Goal: Task Accomplishment & Management: Manage account settings

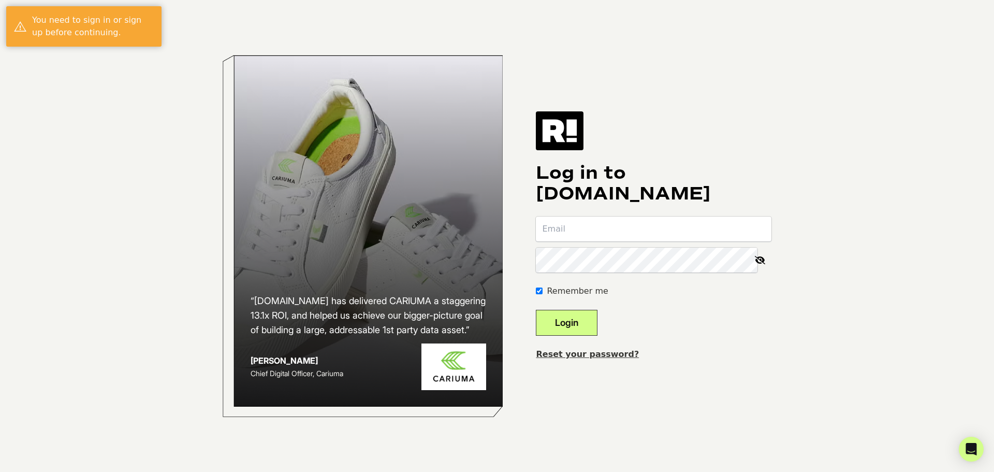
type input "[EMAIL_ADDRESS][DOMAIN_NAME]"
click at [588, 322] on button "Login" at bounding box center [567, 323] width 62 height 26
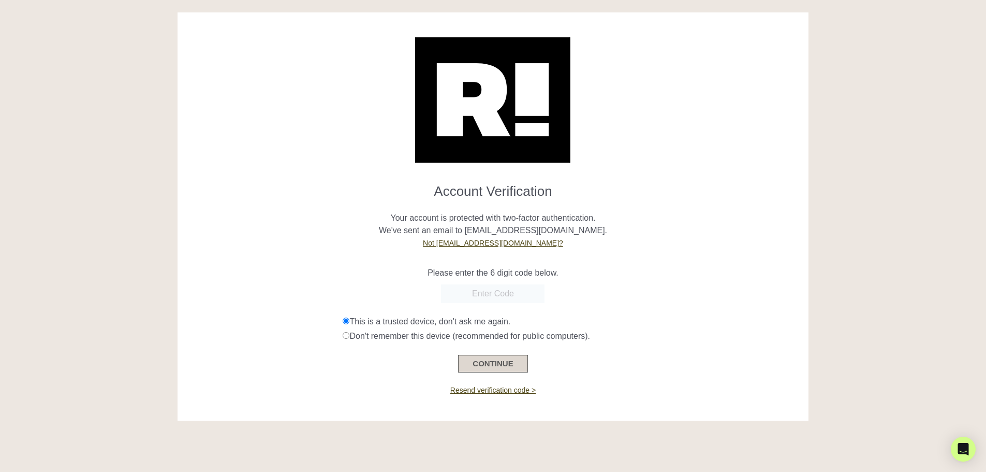
click at [491, 358] on button "CONTINUE" at bounding box center [492, 364] width 69 height 18
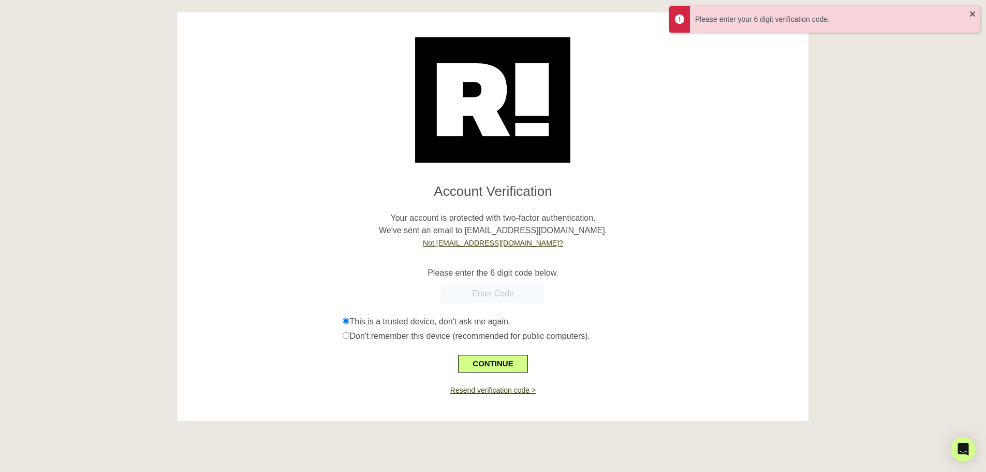
click at [489, 290] on input "text" at bounding box center [493, 293] width 104 height 19
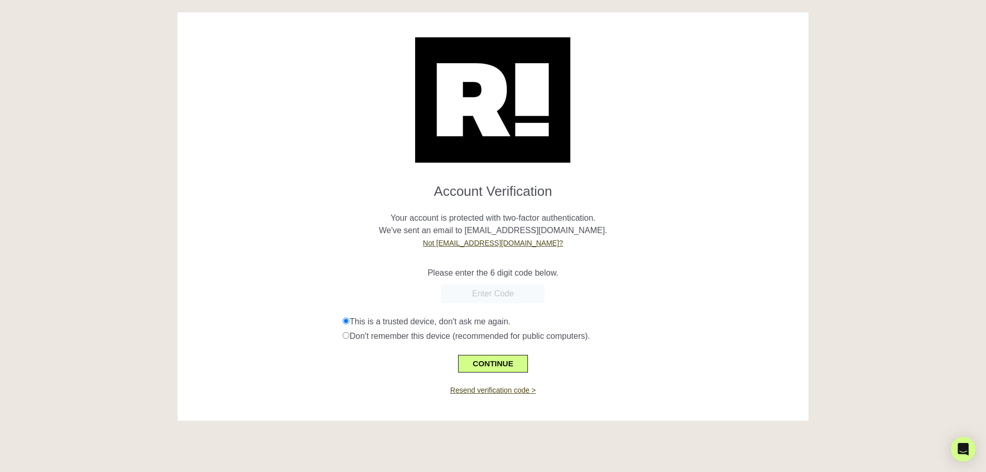
click at [479, 296] on input "text" at bounding box center [493, 293] width 104 height 19
type input "876269"
click at [492, 365] on button "CONTINUE" at bounding box center [492, 364] width 69 height 18
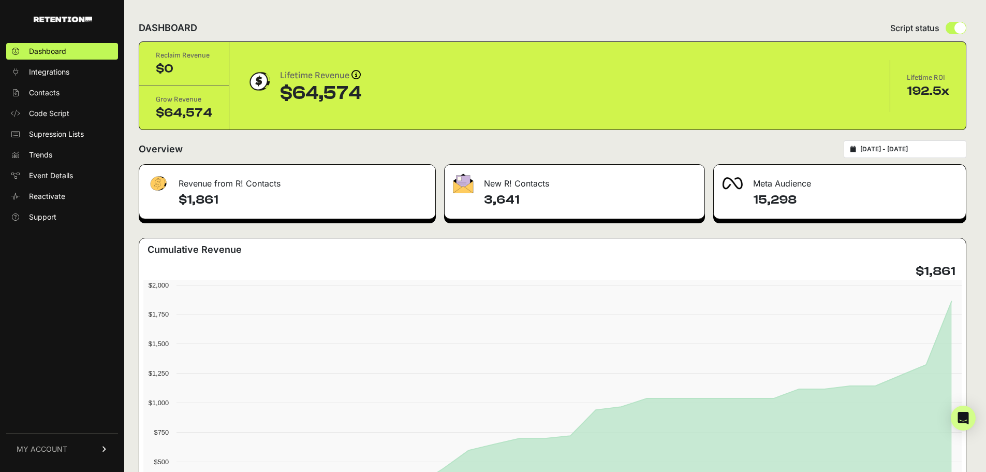
click at [58, 445] on span "MY ACCOUNT" at bounding box center [42, 449] width 51 height 10
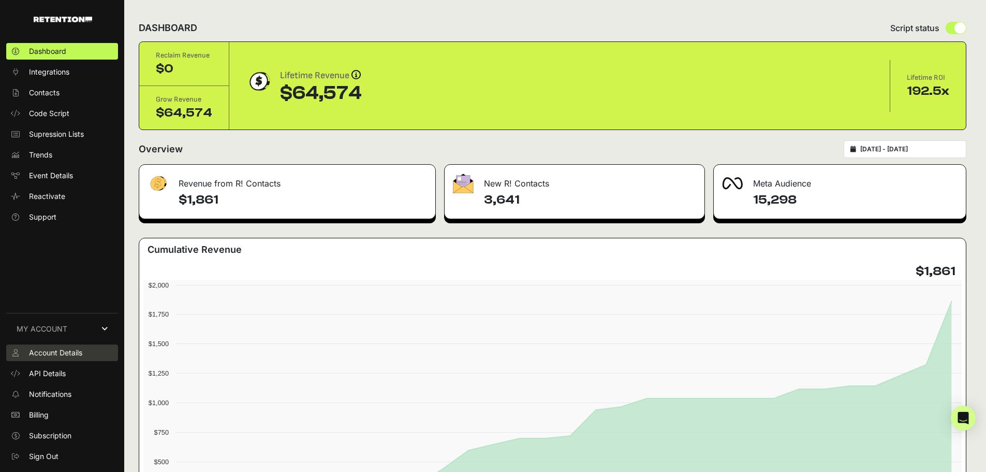
click at [61, 349] on span "Account Details" at bounding box center [55, 352] width 53 height 10
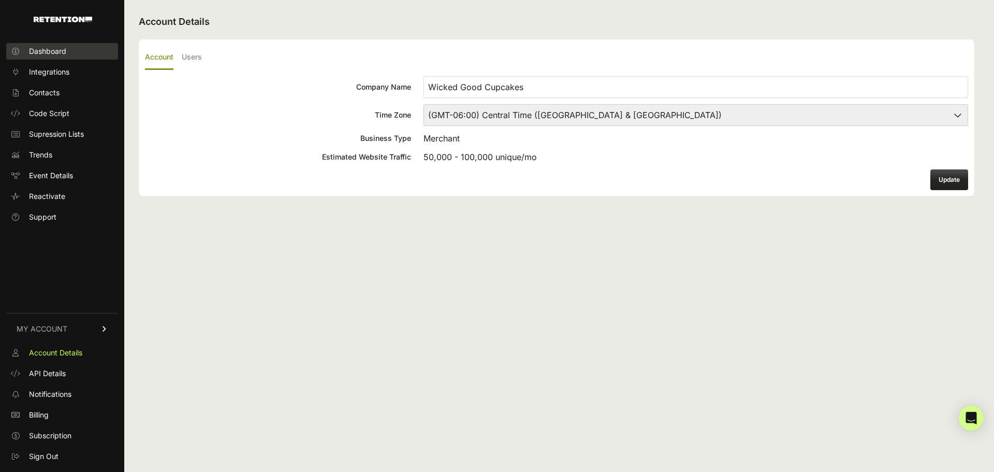
click at [42, 53] on span "Dashboard" at bounding box center [47, 51] width 37 height 10
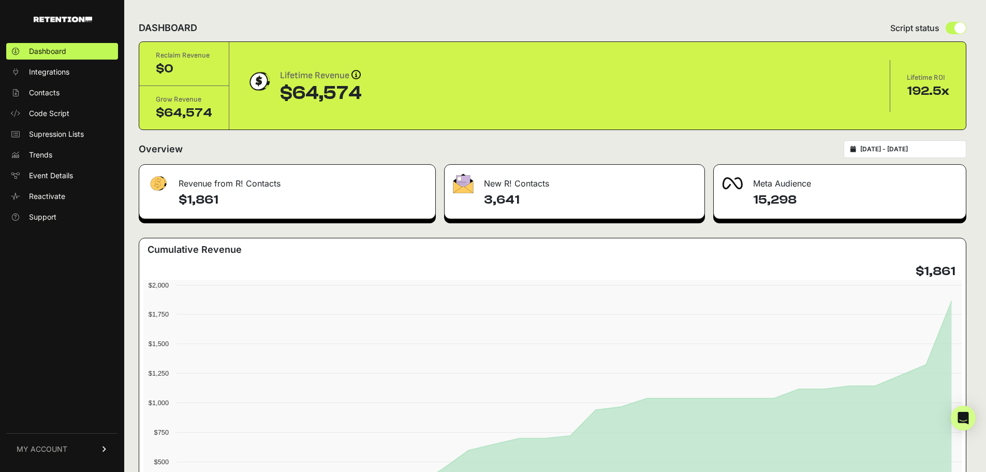
click at [942, 149] on input "[DATE] - [DATE]" at bounding box center [909, 149] width 99 height 8
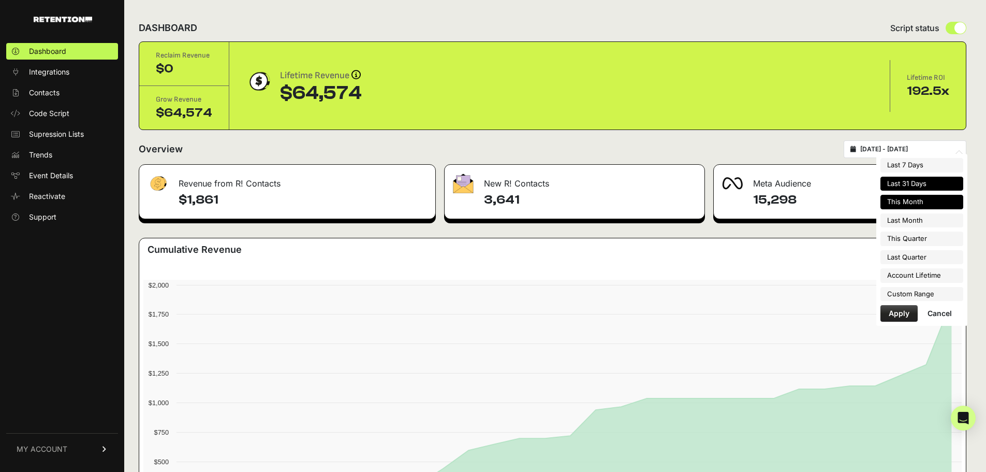
click at [924, 204] on li "This Month" at bounding box center [922, 202] width 83 height 14
type input "[DATE] - [DATE]"
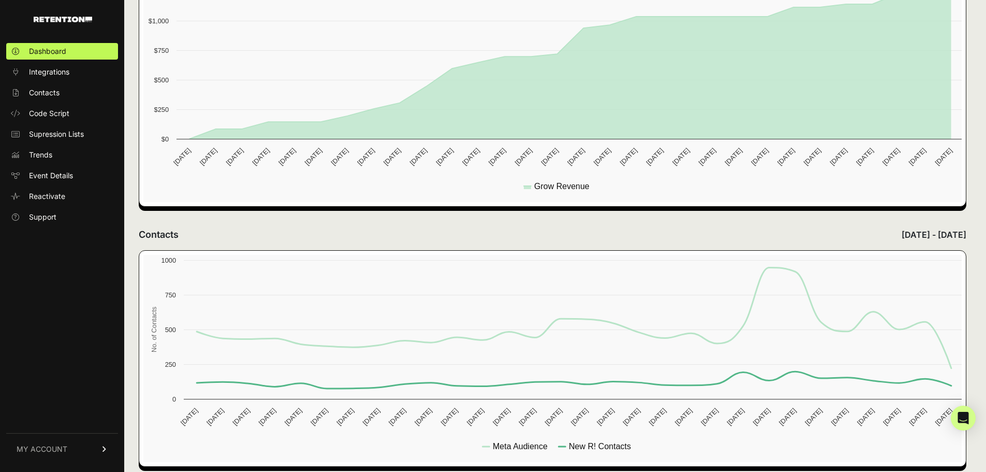
scroll to position [391, 0]
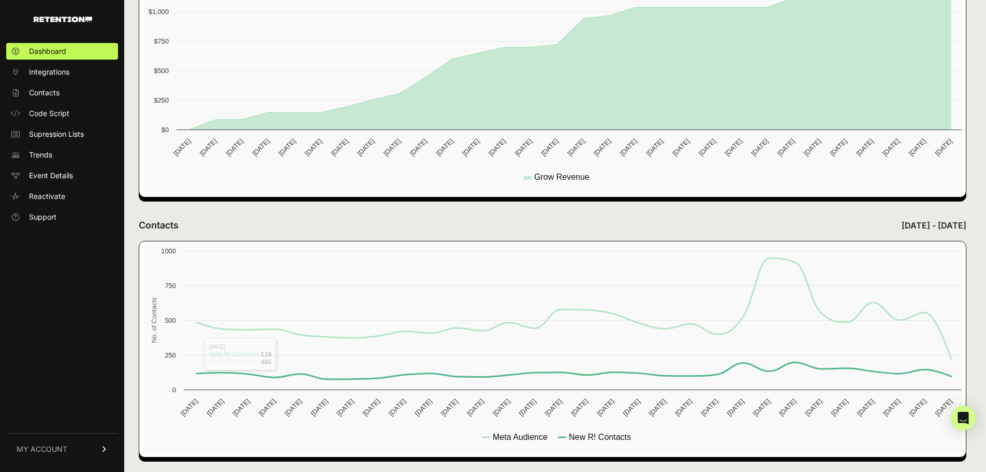
click at [50, 451] on span "MY ACCOUNT" at bounding box center [42, 449] width 51 height 10
click at [50, 455] on span "Sign Out" at bounding box center [44, 456] width 30 height 10
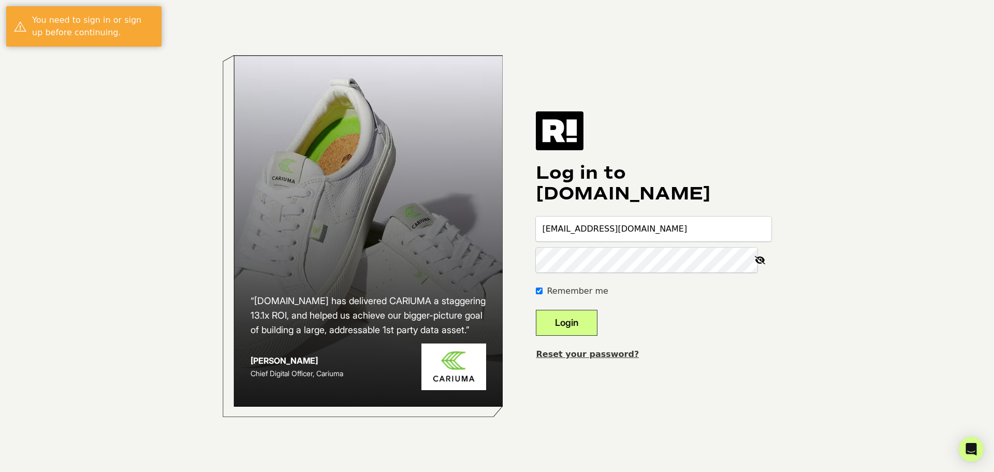
click at [653, 228] on input "[EMAIL_ADDRESS][DOMAIN_NAME]" at bounding box center [654, 228] width 236 height 25
type input "[PERSON_NAME][EMAIL_ADDRESS][PERSON_NAME][DOMAIN_NAME]"
click at [594, 317] on button "Login" at bounding box center [567, 323] width 62 height 26
